Goal: Register for event/course

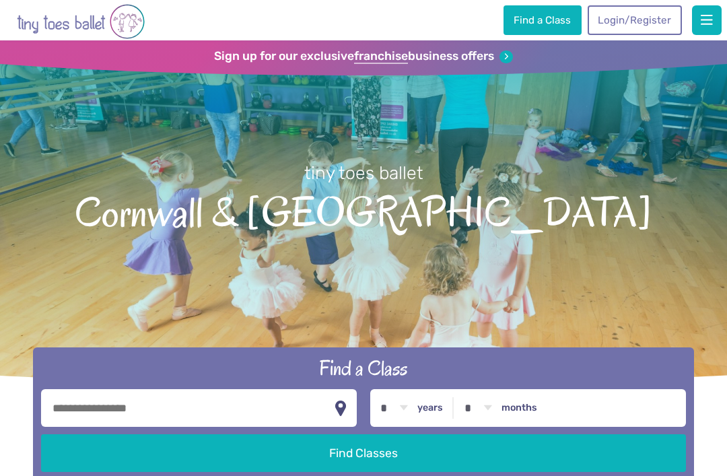
scroll to position [177, 0]
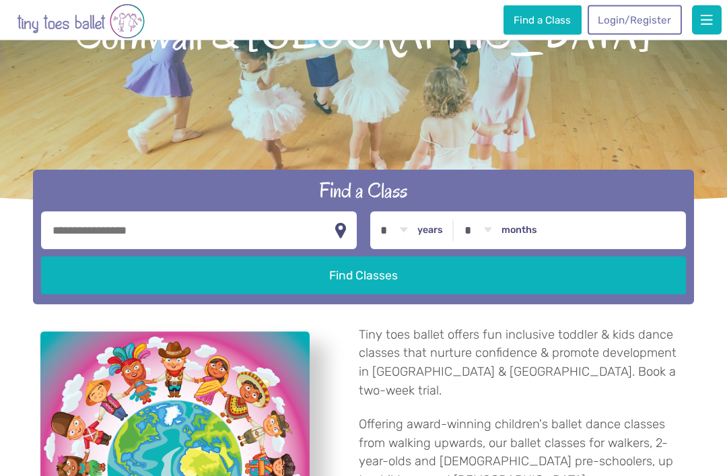
click at [197, 248] on input "text" at bounding box center [199, 231] width 316 height 38
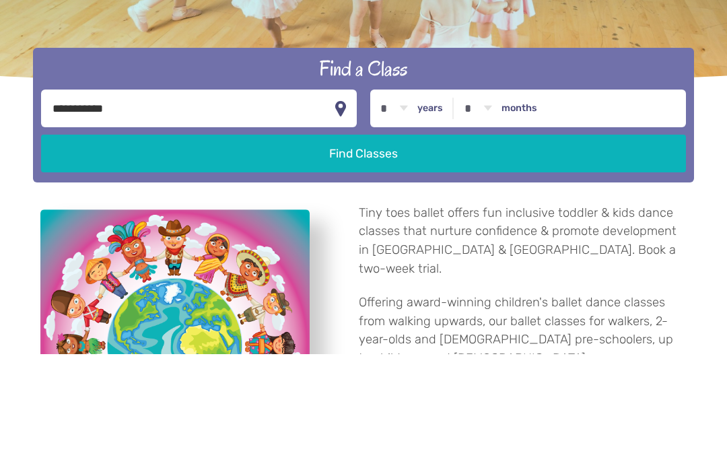
type input "**********"
click at [385, 212] on select "* * * * * * * * * * ** ** **" at bounding box center [395, 231] width 42 height 38
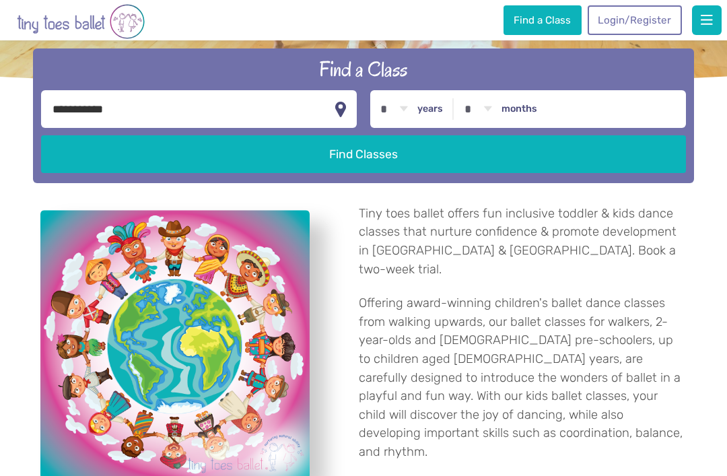
click at [378, 123] on select "* * * * * * * * * * ** ** **" at bounding box center [395, 109] width 42 height 38
select select "*"
click at [472, 119] on select "* * * * * * * * * * ** **" at bounding box center [478, 109] width 42 height 38
select select "**"
click at [425, 173] on button "Find Classes" at bounding box center [363, 154] width 645 height 38
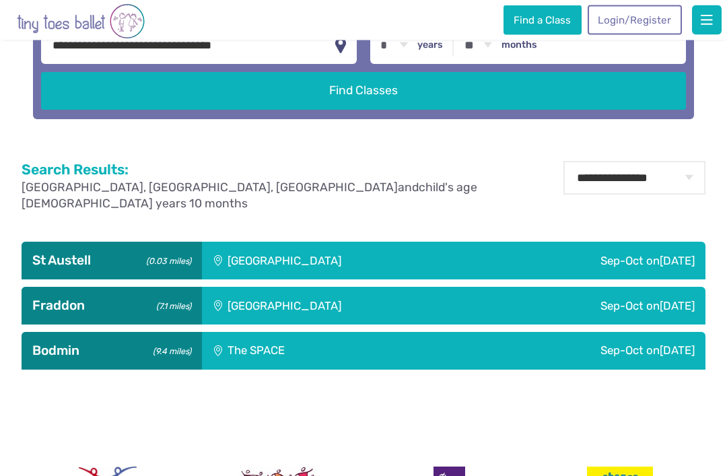
scroll to position [391, 0]
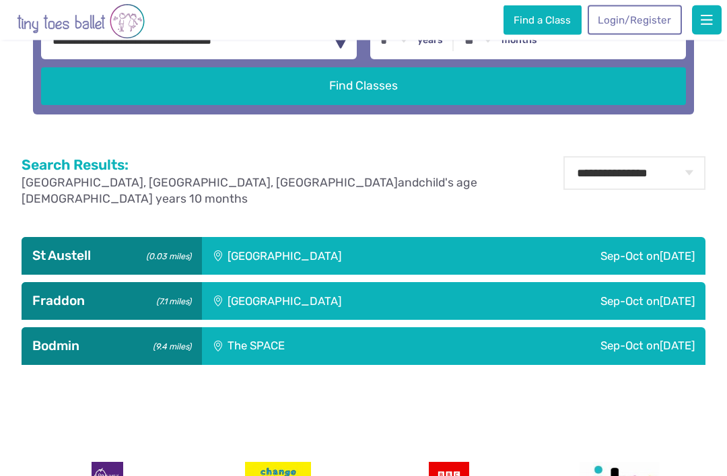
click at [672, 321] on div "Sep-Oct on Tuesday" at bounding box center [595, 302] width 219 height 38
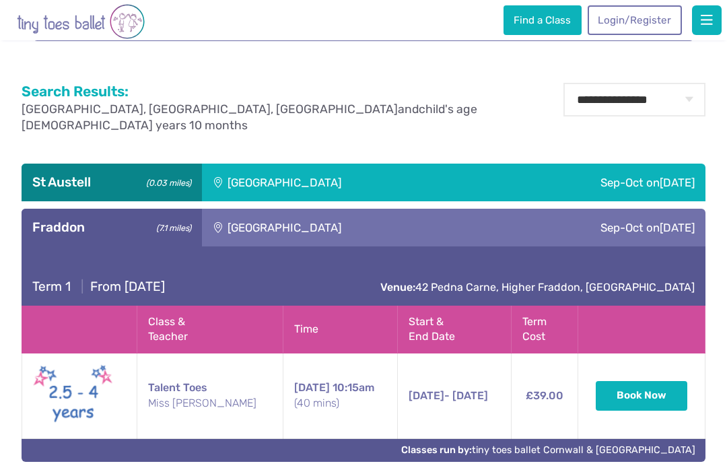
scroll to position [480, 0]
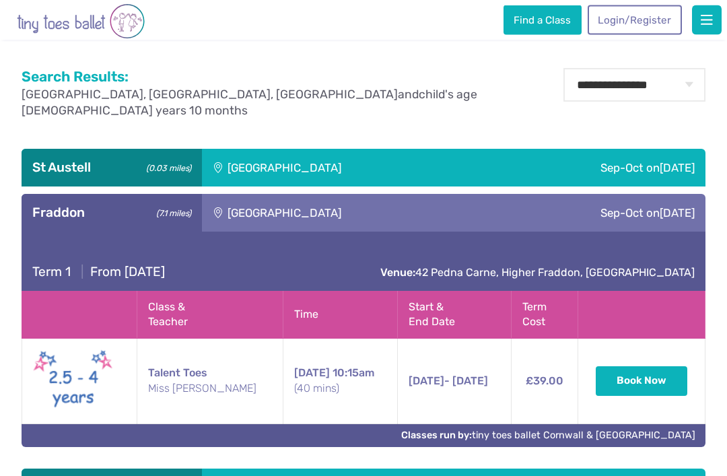
click at [663, 175] on span "[DATE]" at bounding box center [677, 168] width 35 height 13
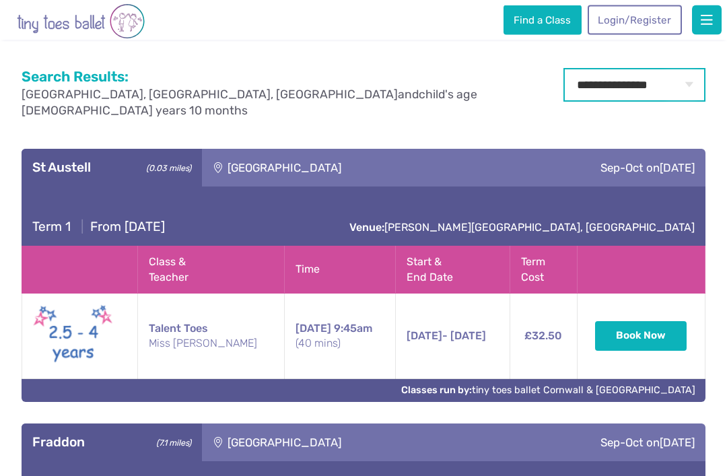
click at [680, 102] on select "**********" at bounding box center [635, 86] width 142 height 34
select select "**"
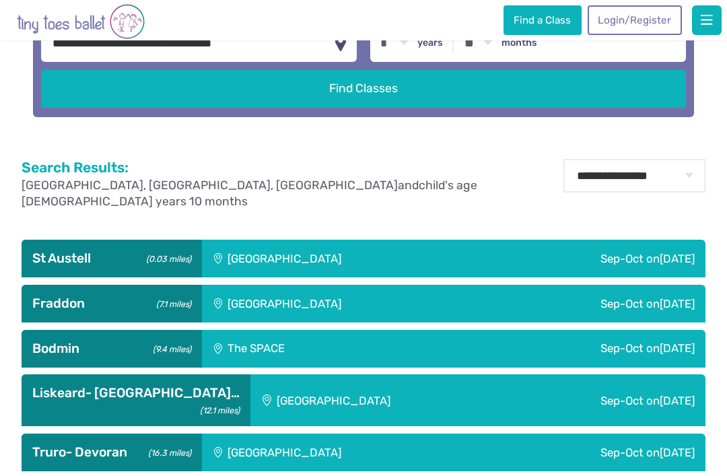
scroll to position [405, 0]
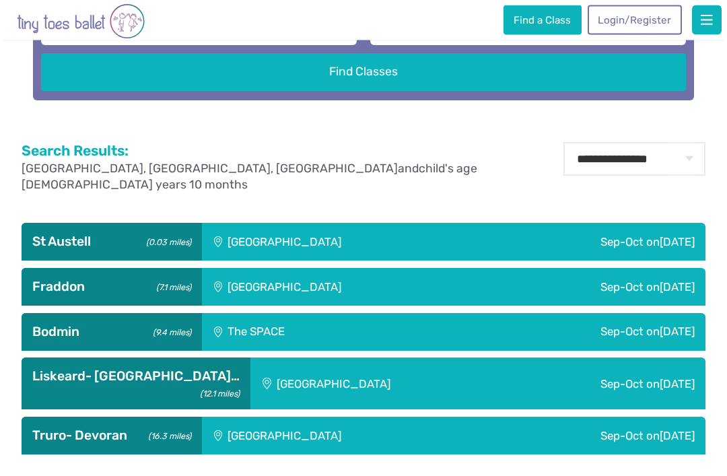
click at [665, 249] on span "[DATE]" at bounding box center [677, 242] width 35 height 13
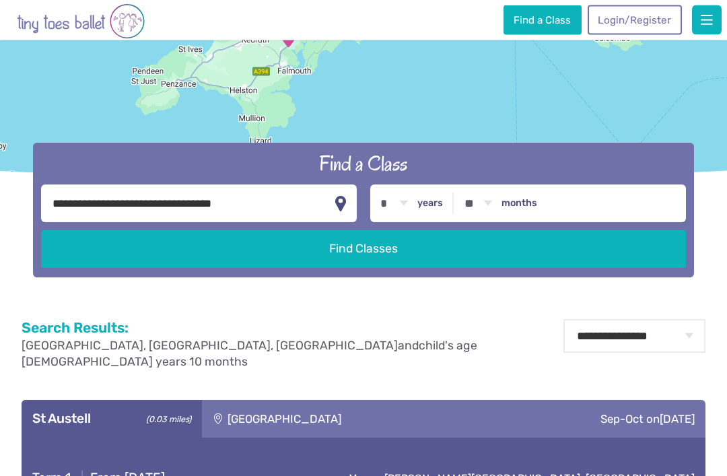
scroll to position [115, 0]
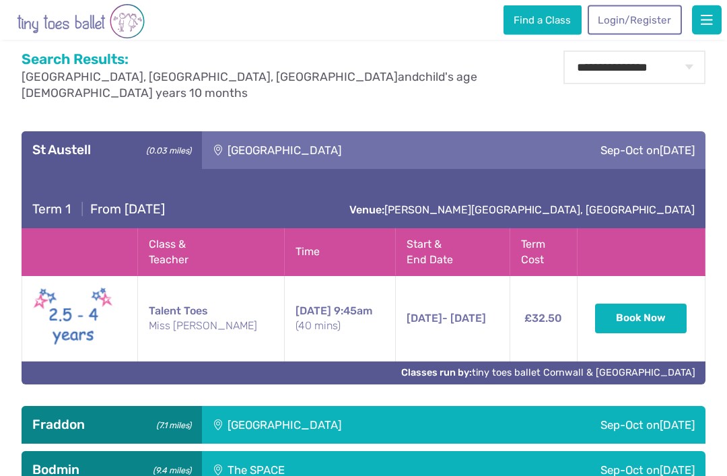
click at [632, 170] on div "Sep-Oct [DATE]" at bounding box center [595, 151] width 219 height 38
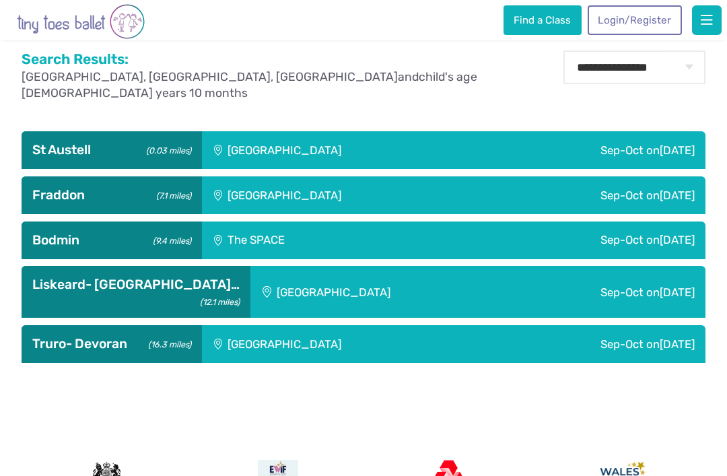
click at [653, 169] on div "Sep-Oct on Sunday" at bounding box center [595, 150] width 219 height 38
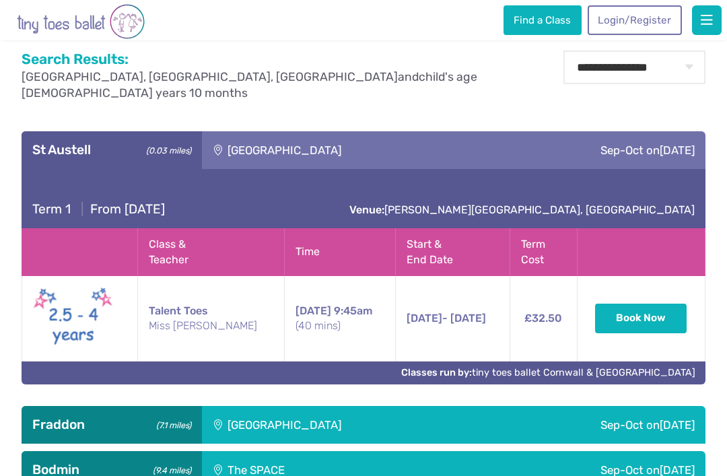
click at [659, 333] on button "Book Now" at bounding box center [641, 319] width 92 height 30
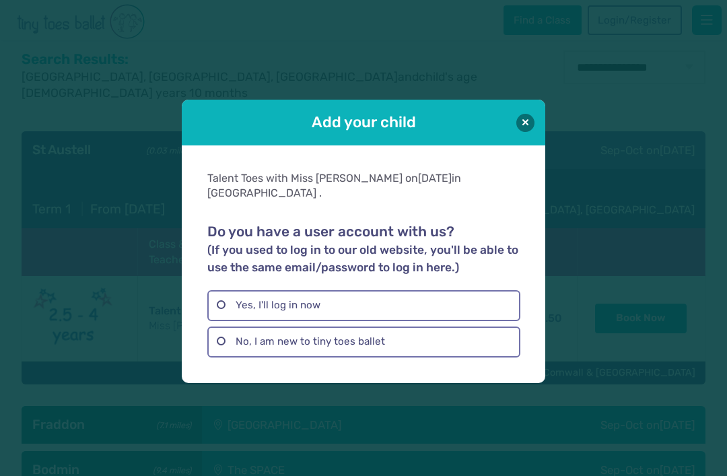
click at [517, 145] on div "Add your child" at bounding box center [364, 123] width 364 height 46
click at [531, 132] on button at bounding box center [526, 123] width 18 height 18
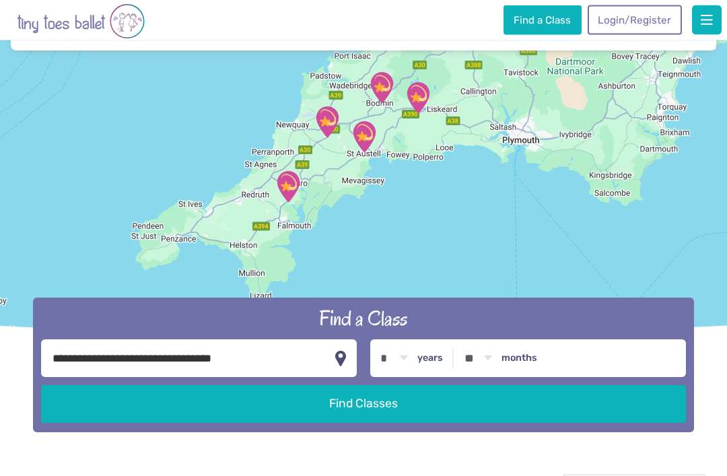
scroll to position [0, 0]
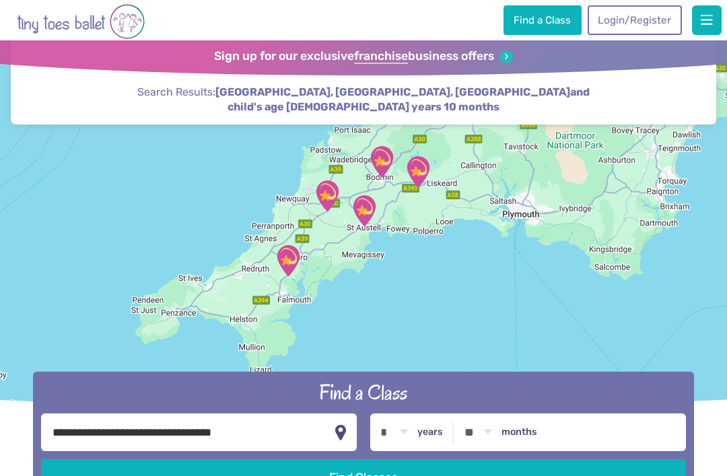
click at [703, 24] on span "button" at bounding box center [707, 19] width 12 height 13
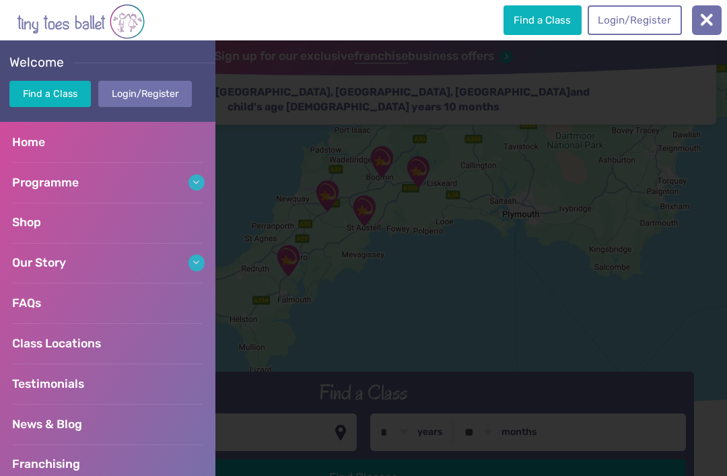
click at [156, 148] on link "Home" at bounding box center [108, 142] width 216 height 40
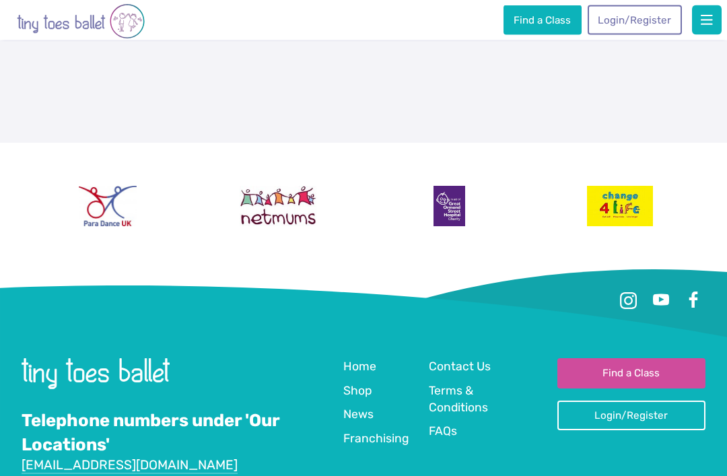
scroll to position [3141, 0]
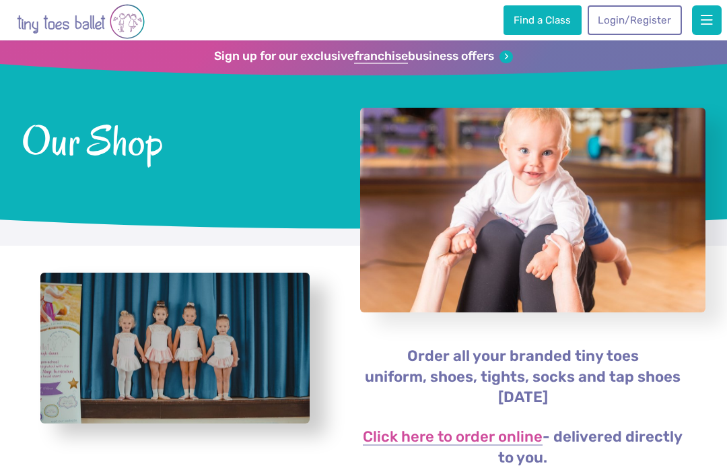
click at [701, 23] on span "button" at bounding box center [707, 19] width 12 height 13
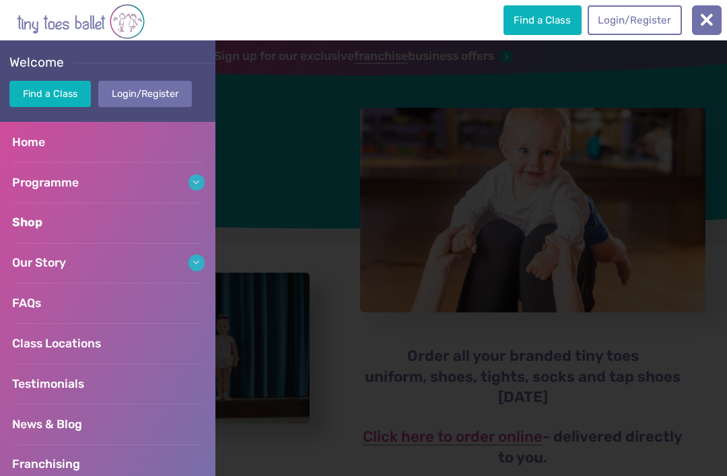
click at [161, 265] on link "Our Story" at bounding box center [108, 263] width 216 height 40
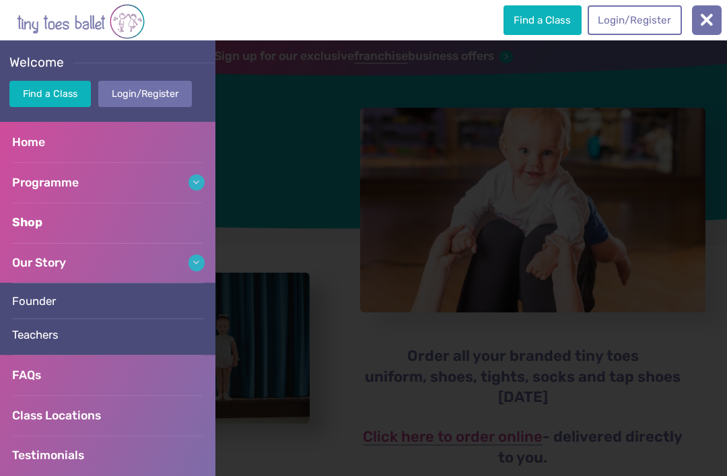
click at [121, 376] on link "FAQs" at bounding box center [108, 375] width 216 height 40
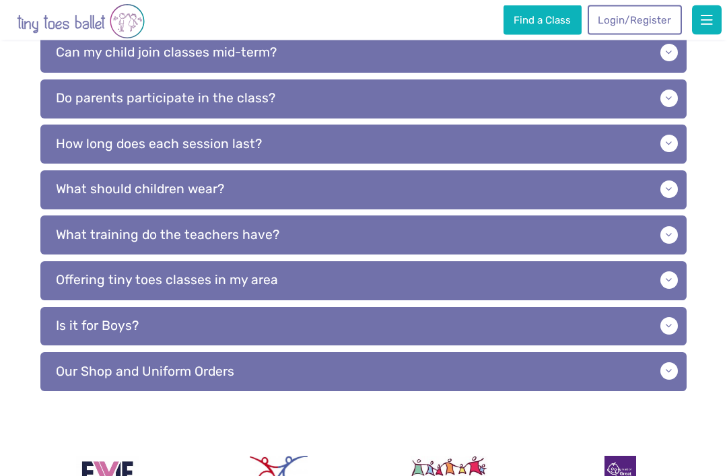
scroll to position [553, 0]
click at [655, 98] on p "Do parents participate in the class?" at bounding box center [363, 98] width 647 height 39
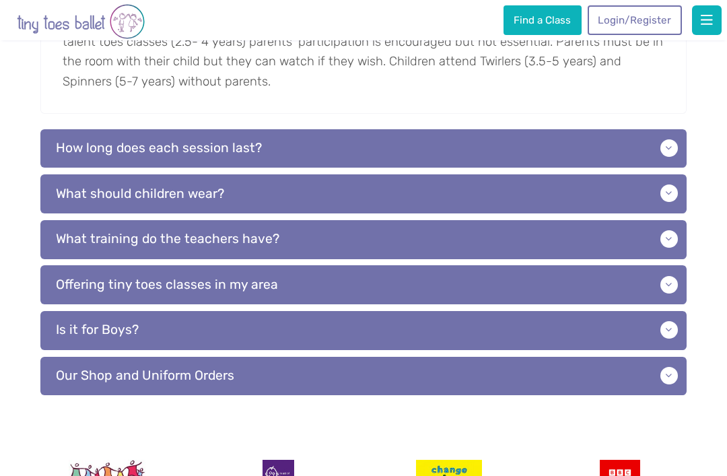
scroll to position [699, 0]
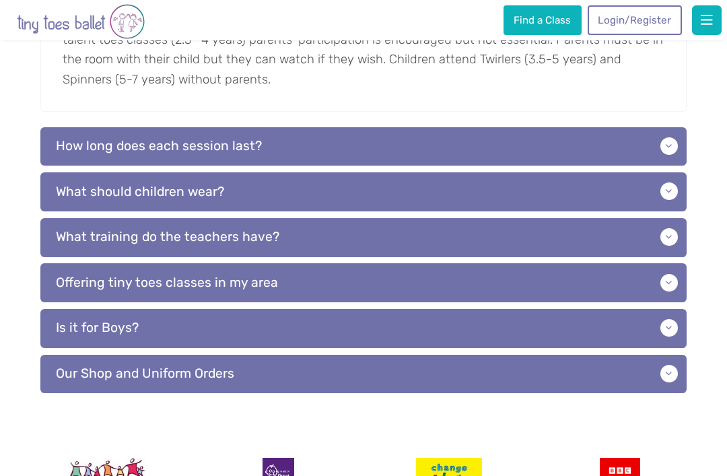
click at [674, 143] on p "How long does each session last?" at bounding box center [363, 146] width 647 height 39
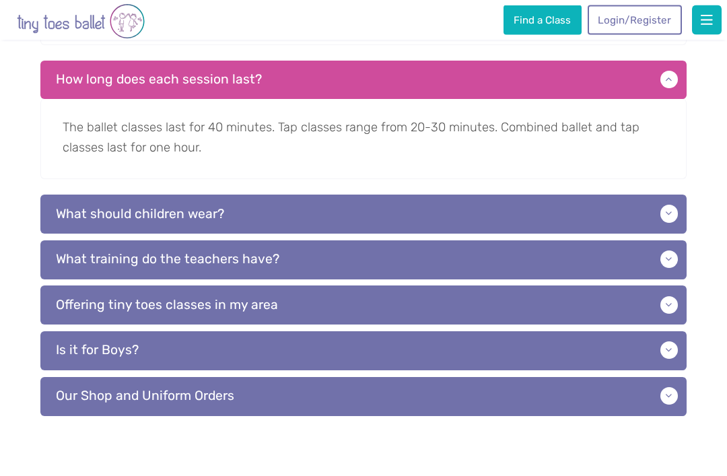
scroll to position [768, 0]
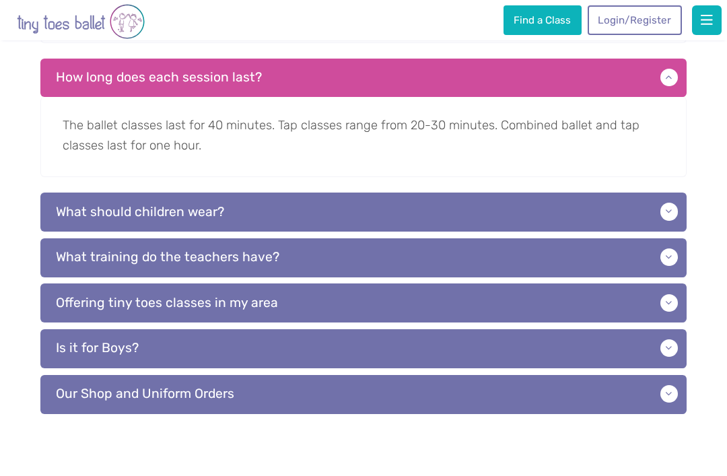
click at [674, 211] on p "What should children wear?" at bounding box center [363, 212] width 647 height 39
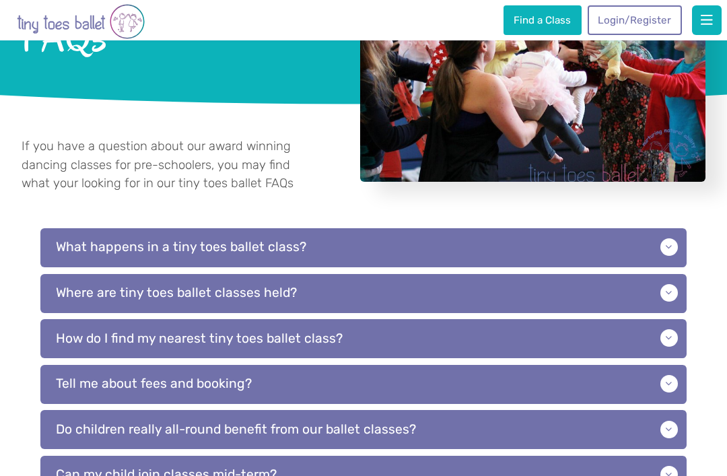
scroll to position [0, 0]
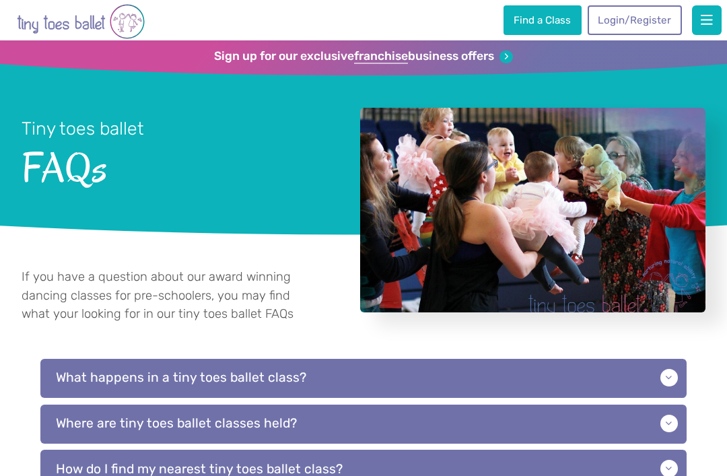
click at [556, 23] on link "Find a Class" at bounding box center [543, 20] width 78 height 30
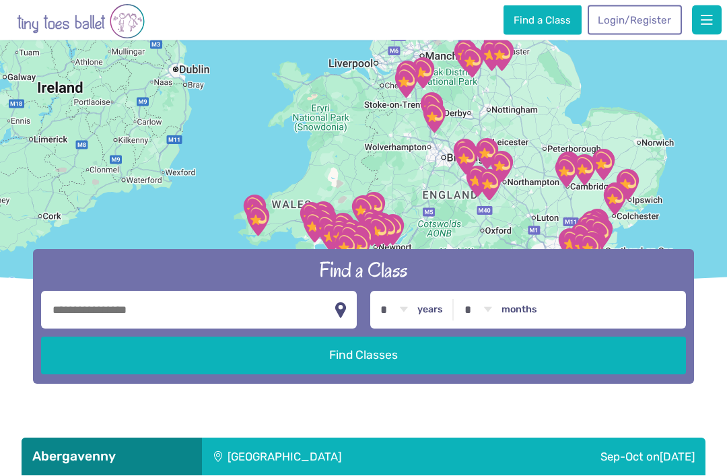
scroll to position [126, 0]
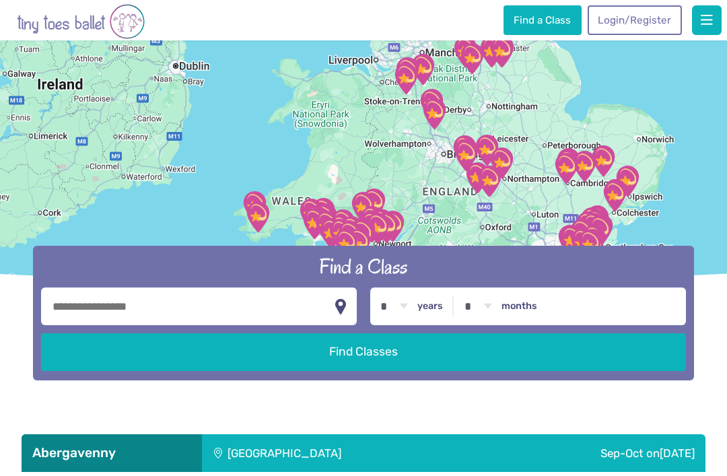
click at [193, 325] on input "text" at bounding box center [199, 307] width 316 height 38
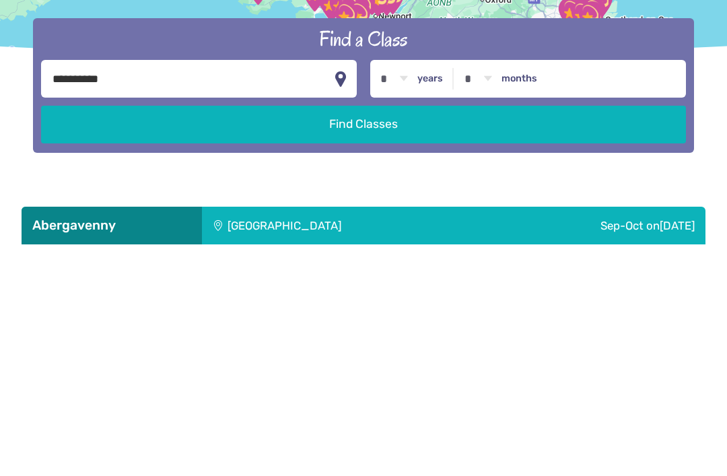
type input "**********"
click at [363, 333] on button "Find Classes" at bounding box center [363, 352] width 645 height 38
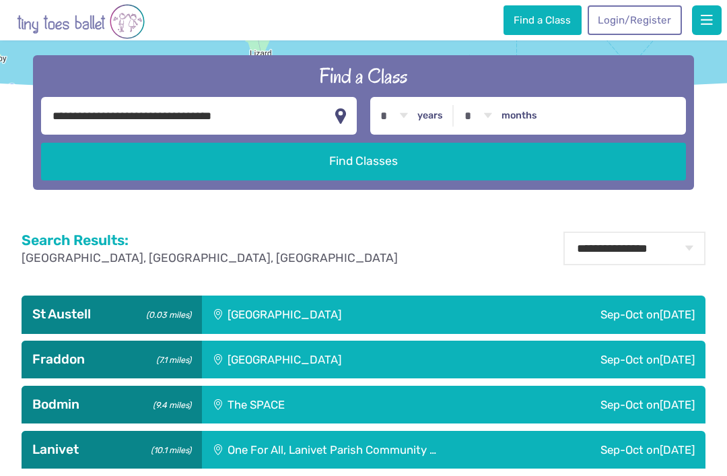
scroll to position [337, 0]
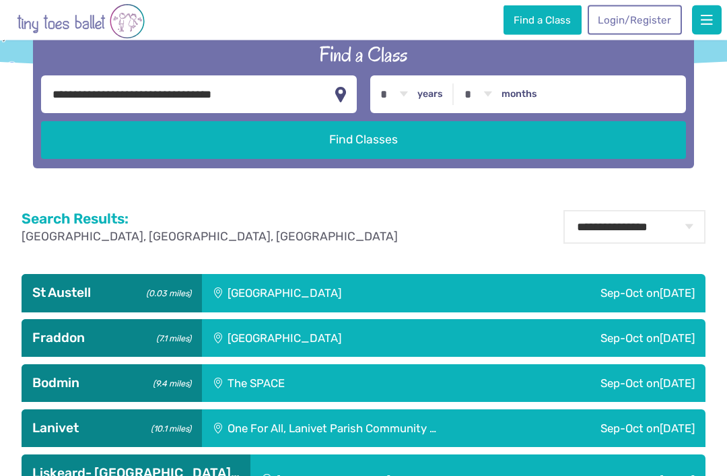
click at [660, 300] on span "[DATE]" at bounding box center [677, 293] width 35 height 13
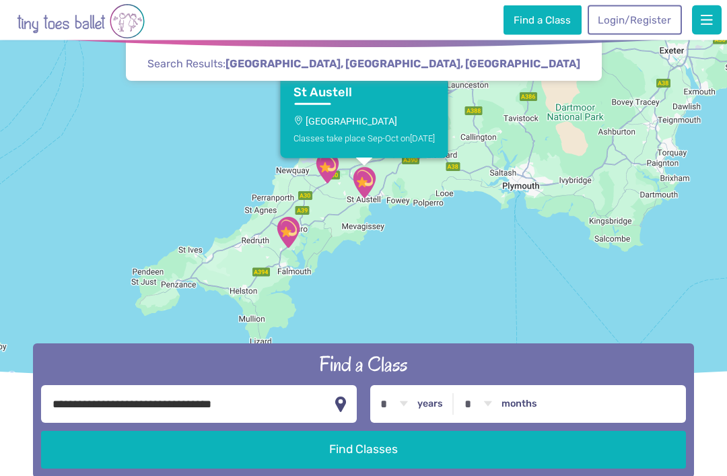
scroll to position [28, 0]
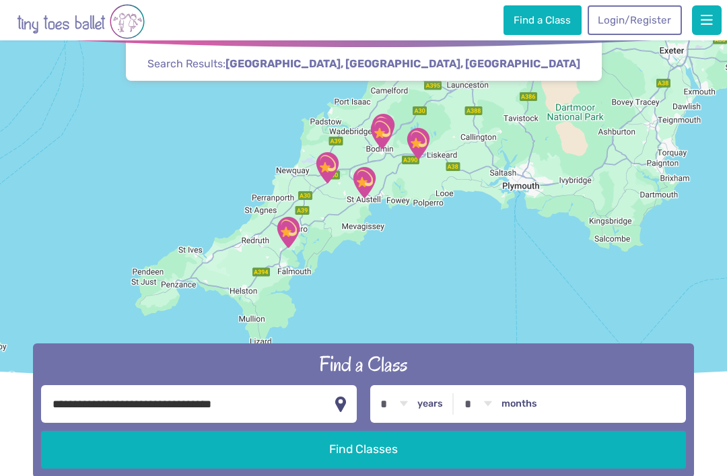
click at [518, 314] on div at bounding box center [363, 199] width 727 height 375
